Goal: Find specific page/section: Find specific page/section

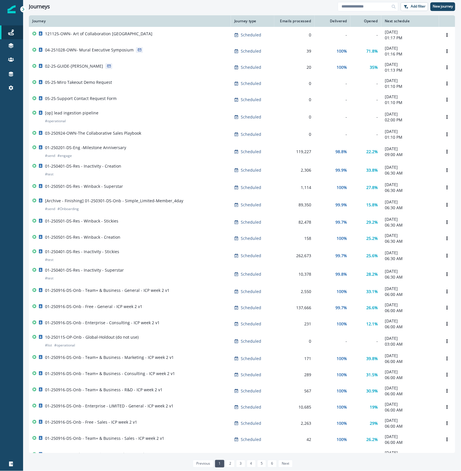
click at [11, 122] on div at bounding box center [11, 279] width 23 height 355
click at [359, 9] on input at bounding box center [368, 6] width 61 height 9
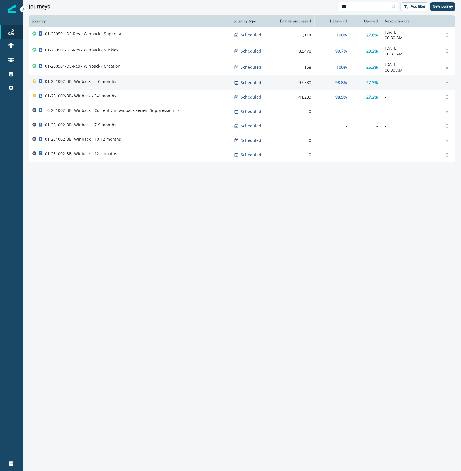
type input "***"
click at [110, 81] on p "01-251002-BB- Winback - 5-6 months" at bounding box center [80, 82] width 71 height 6
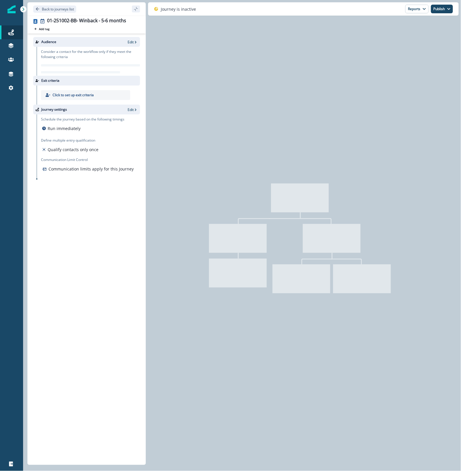
type input "**********"
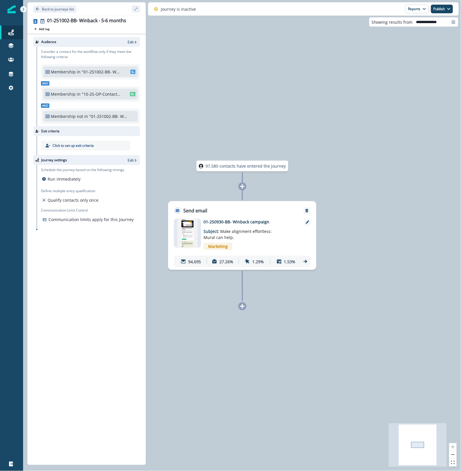
click at [306, 263] on icon at bounding box center [305, 261] width 5 height 5
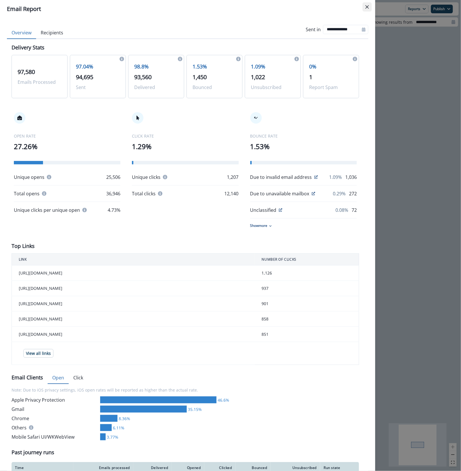
click at [365, 6] on icon "Close" at bounding box center [366, 6] width 3 height 3
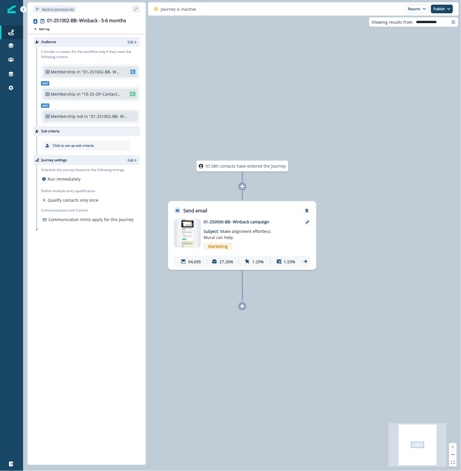
click at [51, 7] on p "Back to journeys list" at bounding box center [58, 9] width 32 height 5
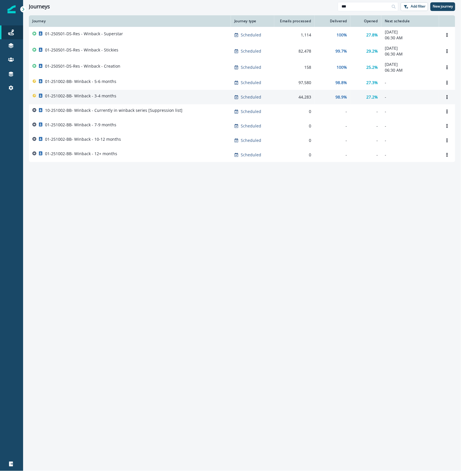
click at [138, 96] on div "01-251002-BB- Winback - 3-4 months" at bounding box center [129, 97] width 195 height 8
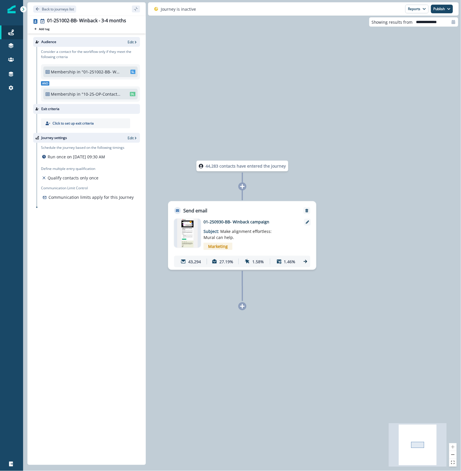
click at [305, 259] on icon at bounding box center [305, 261] width 5 height 5
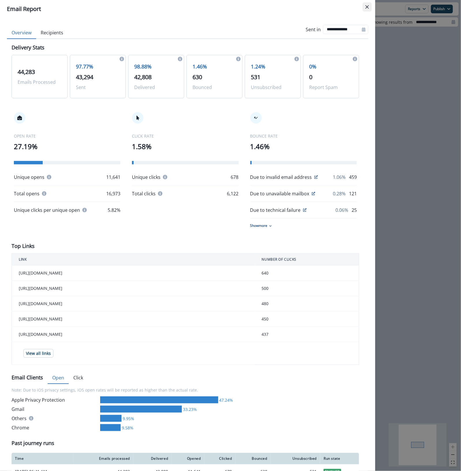
click at [367, 8] on icon "Close" at bounding box center [366, 6] width 3 height 3
